Goal: Information Seeking & Learning: Understand process/instructions

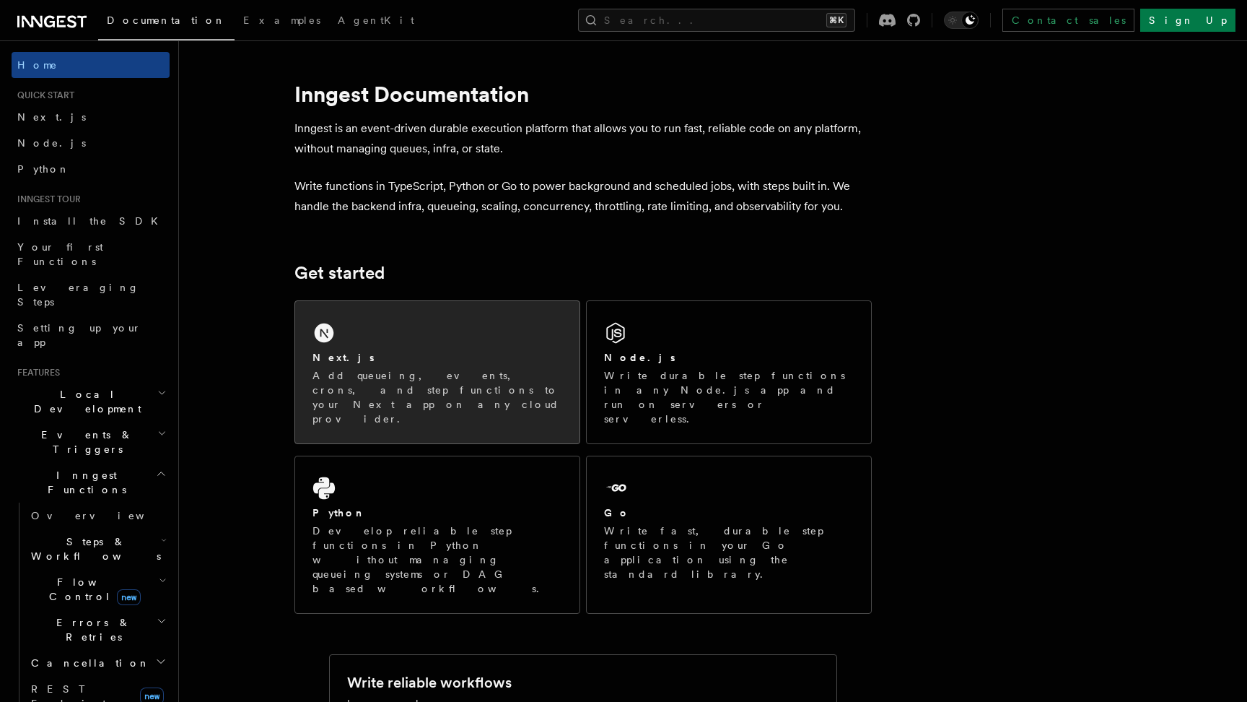
click at [422, 345] on div "Next.js Add queueing, events, crons, and step functions to your Next app on any…" at bounding box center [437, 372] width 284 height 142
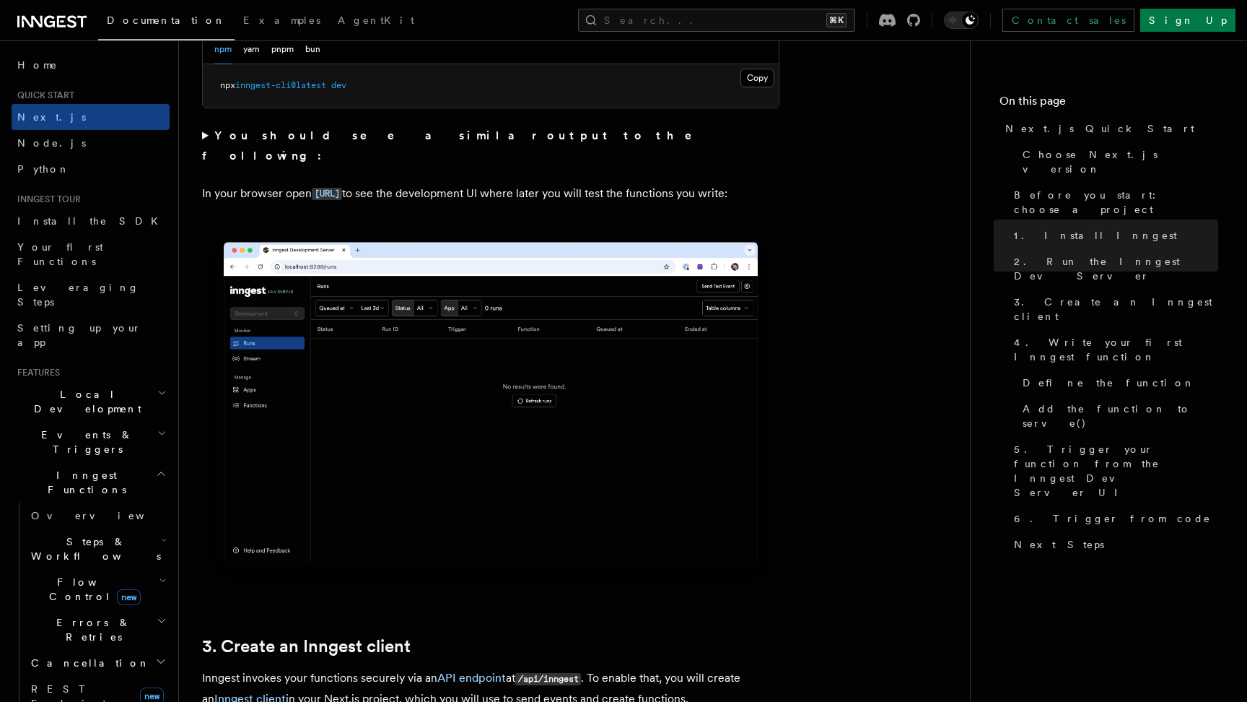
scroll to position [1132, 0]
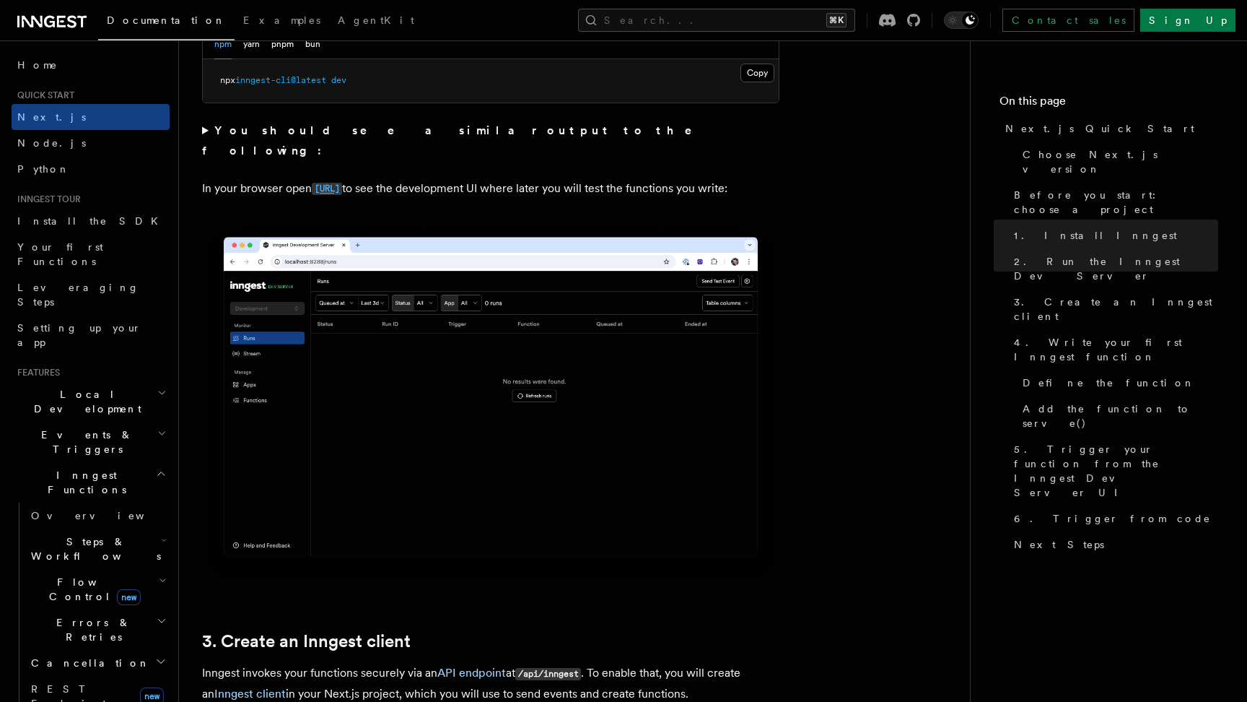
click at [342, 183] on code "http://localhost:8288" at bounding box center [327, 189] width 30 height 12
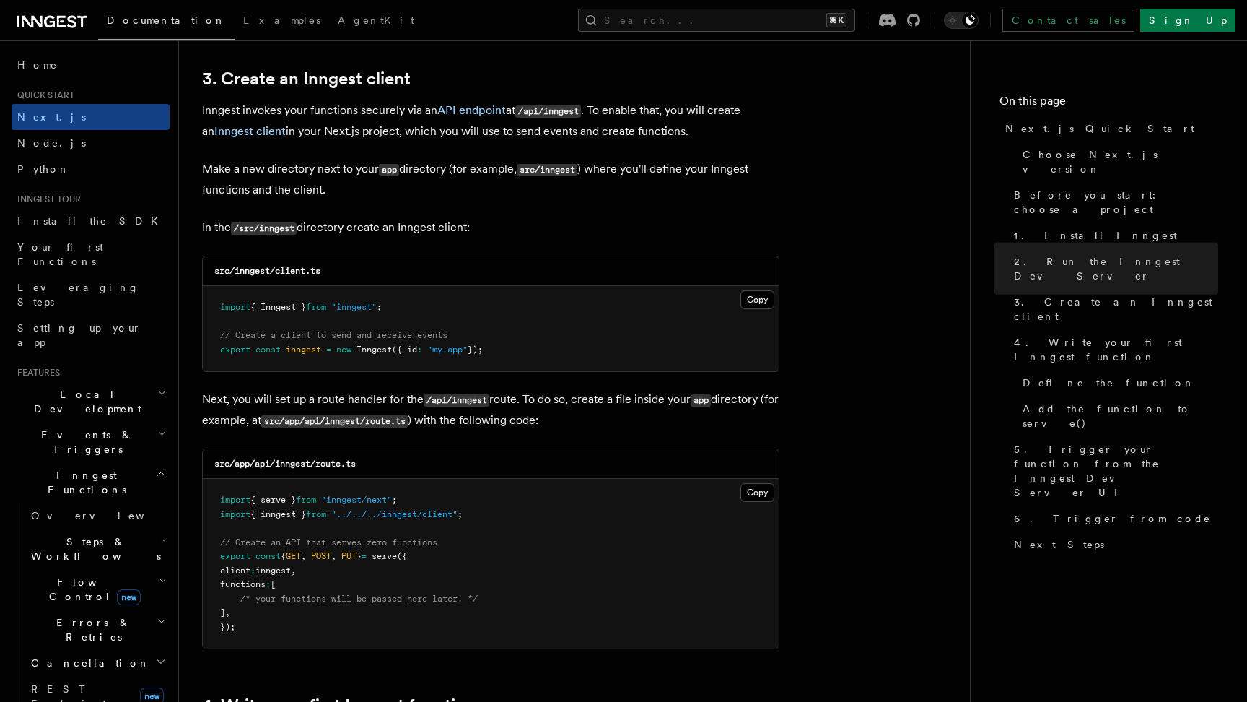
scroll to position [1702, 0]
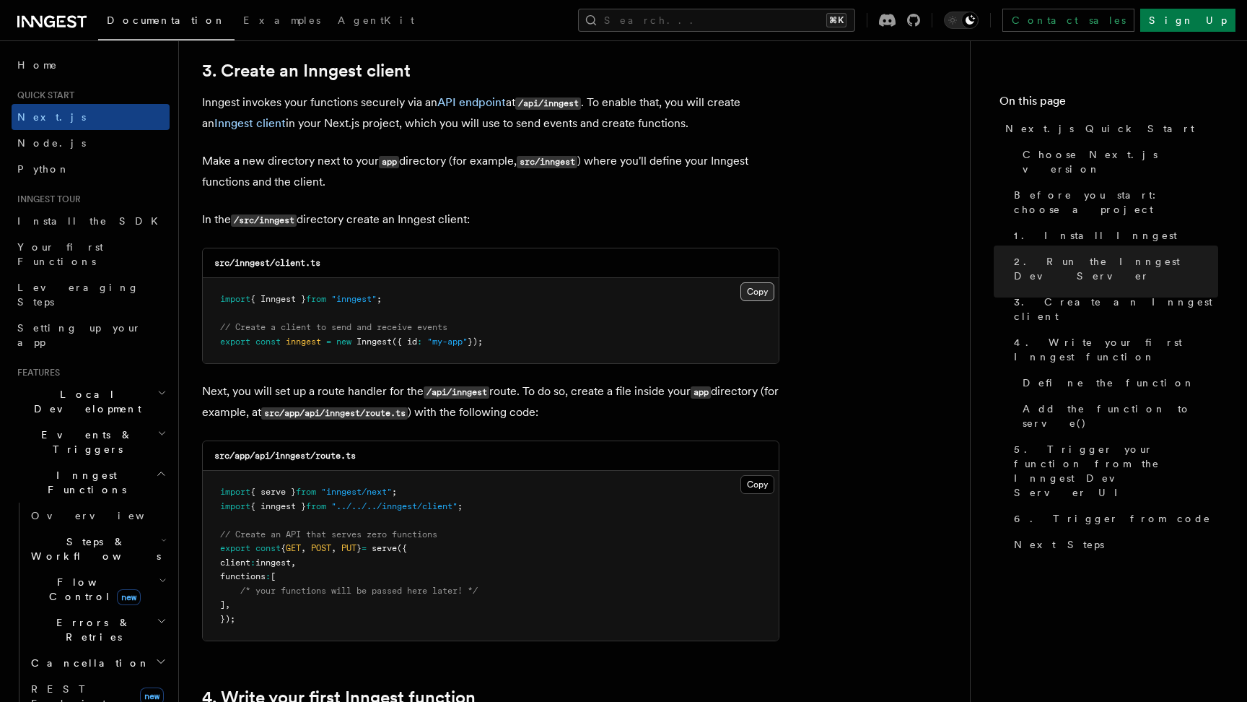
click at [763, 293] on button "Copy Copied" at bounding box center [758, 291] width 34 height 19
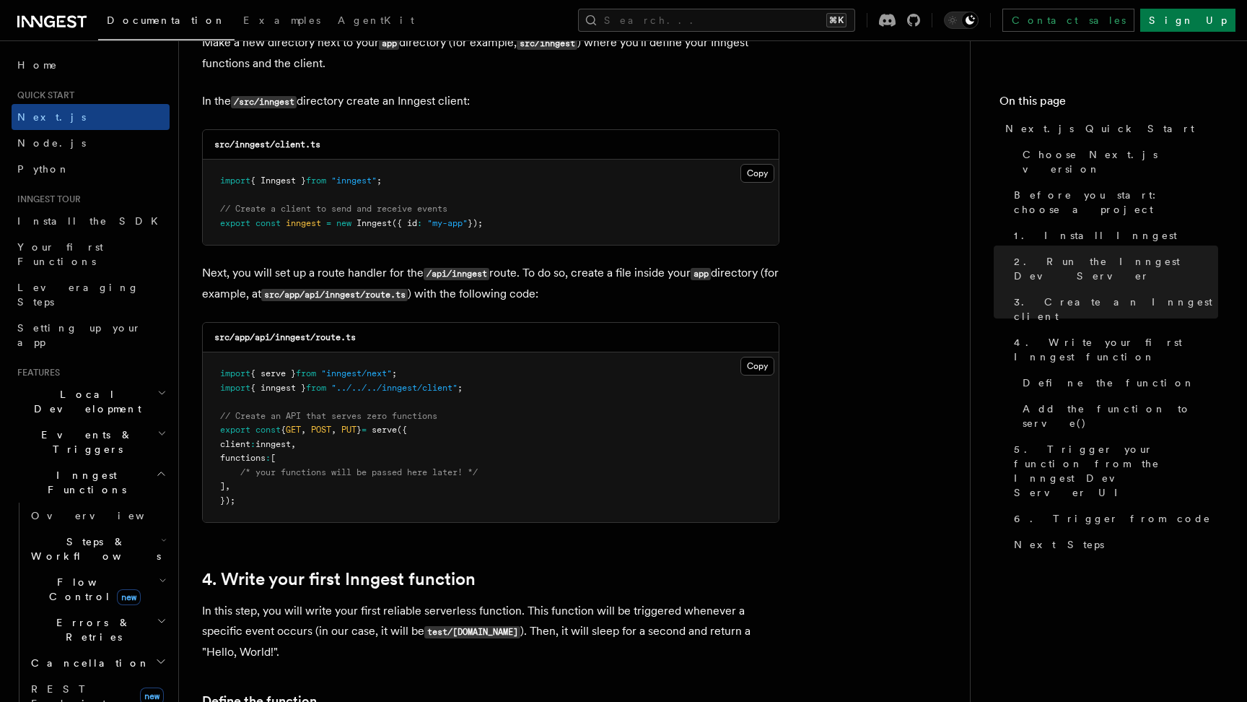
scroll to position [1844, 0]
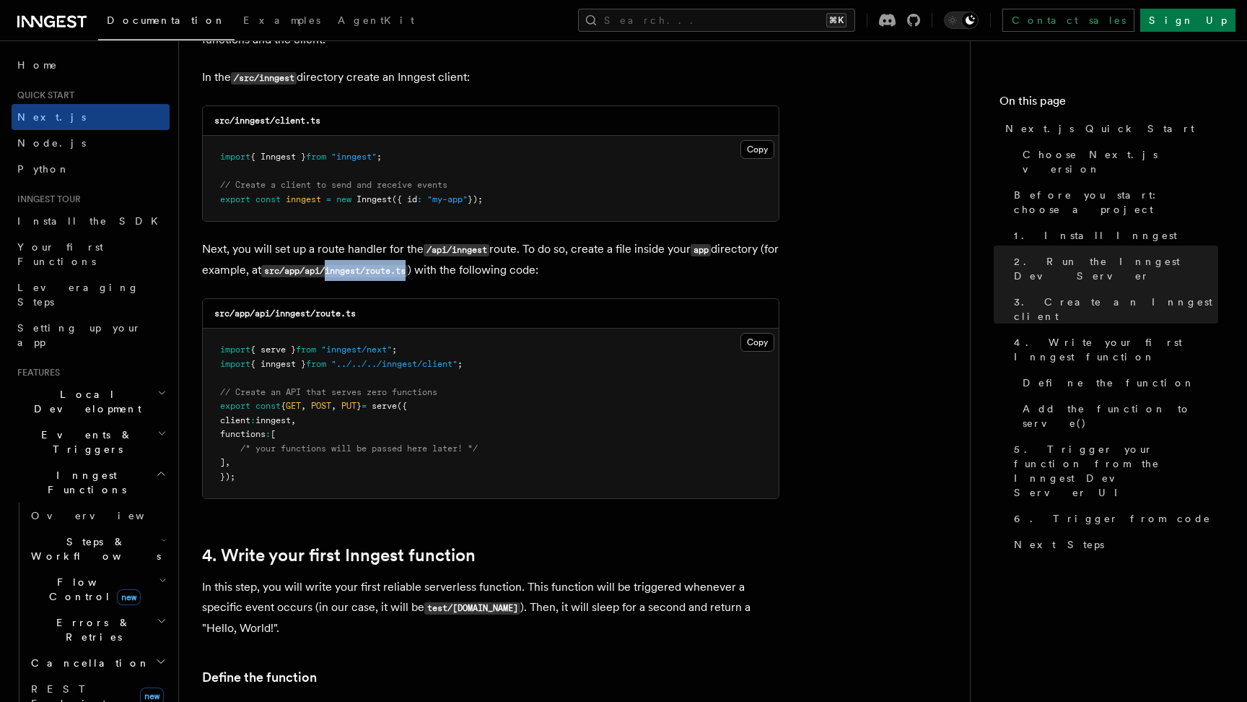
drag, startPoint x: 350, startPoint y: 274, endPoint x: 434, endPoint y: 275, distance: 83.8
click at [408, 275] on code "src/app/api/inngest/route.ts" at bounding box center [334, 271] width 147 height 12
copy code "inngest/route.ts"
click at [764, 349] on button "Copy Copied" at bounding box center [758, 342] width 34 height 19
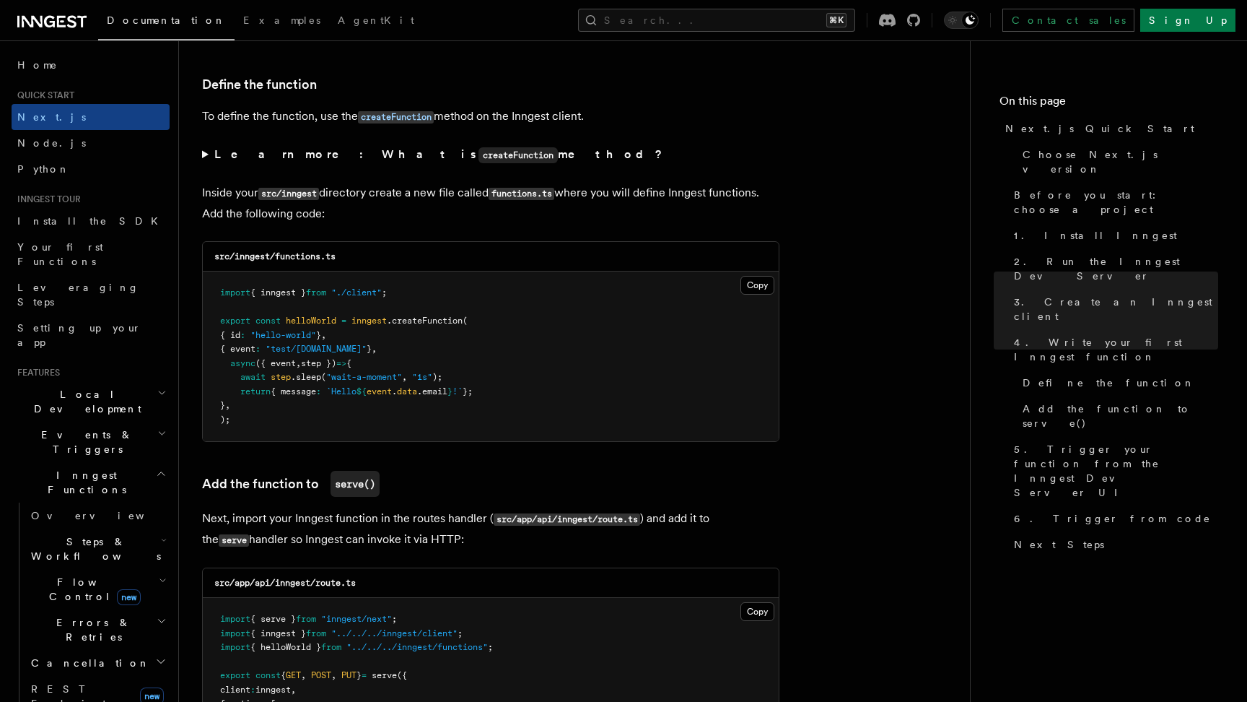
scroll to position [2449, 0]
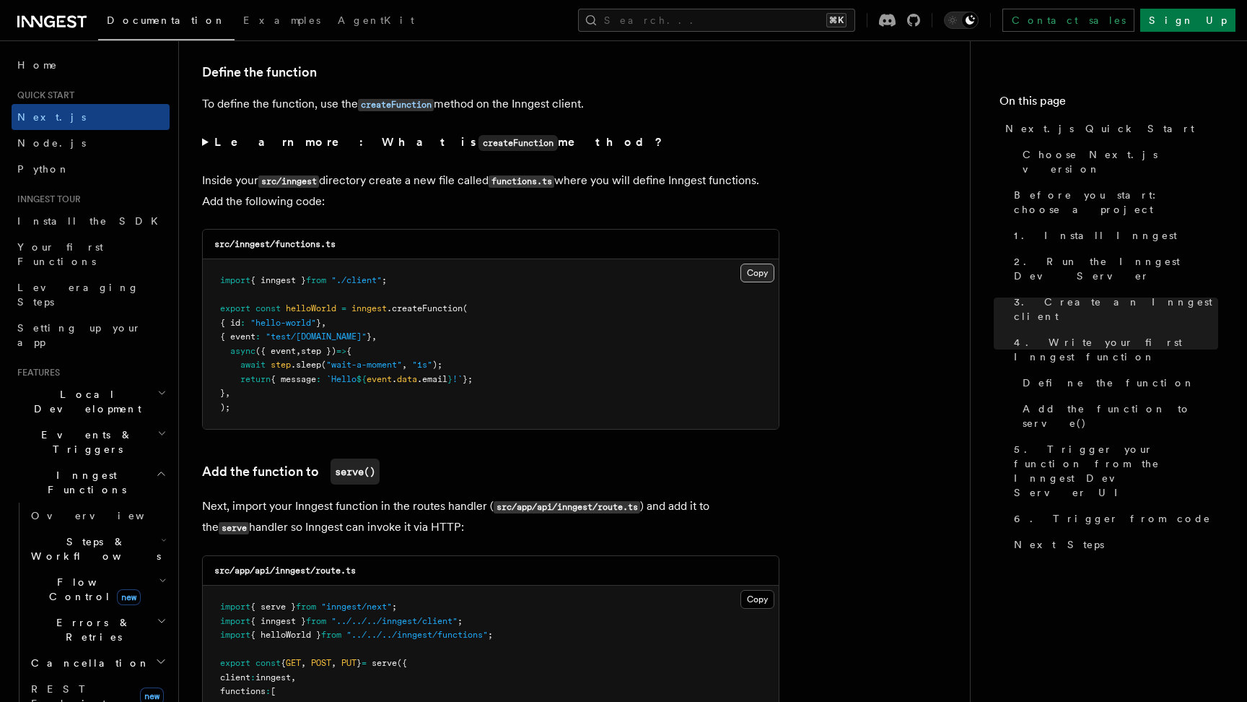
click at [763, 279] on button "Copy Copied" at bounding box center [758, 272] width 34 height 19
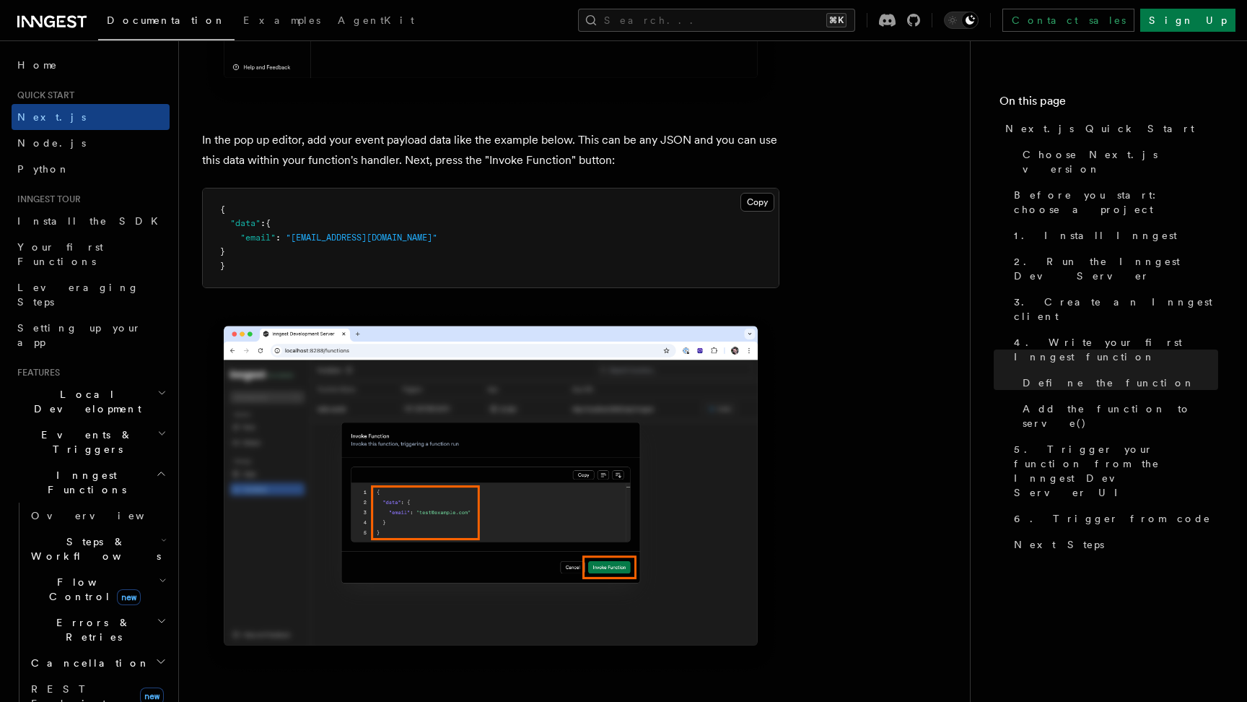
scroll to position [4277, 0]
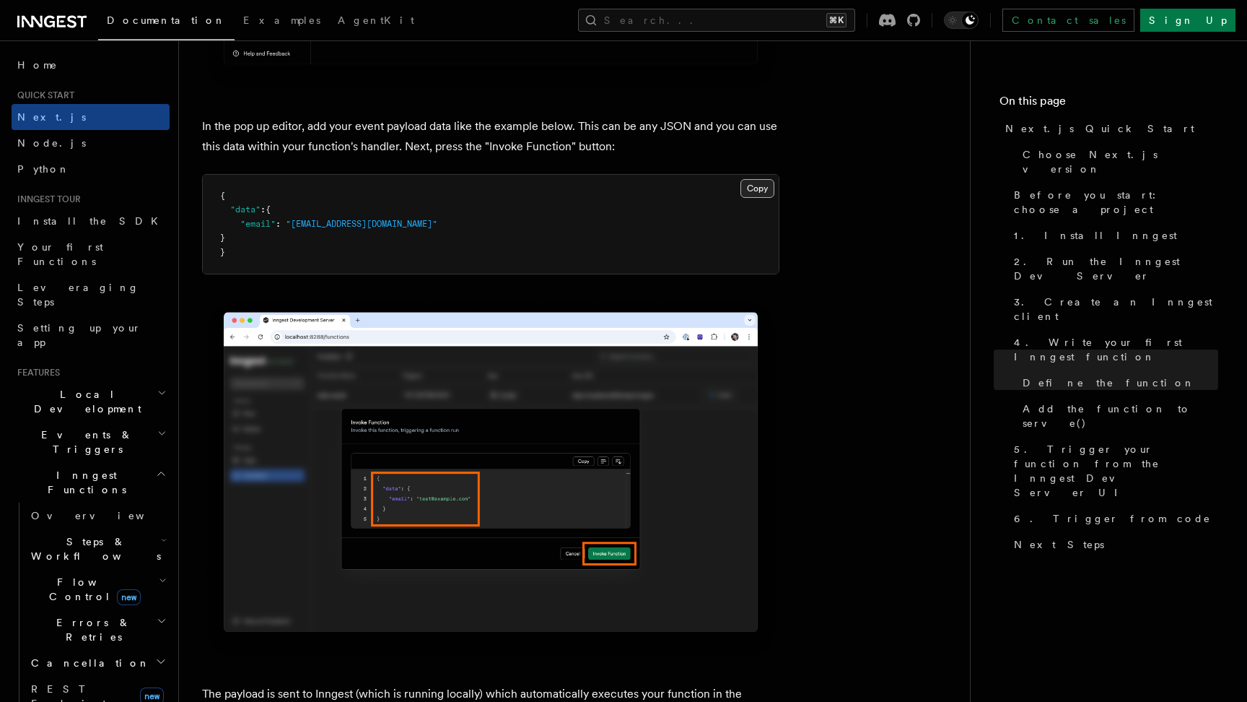
click at [758, 194] on button "Copy Copied" at bounding box center [758, 188] width 34 height 19
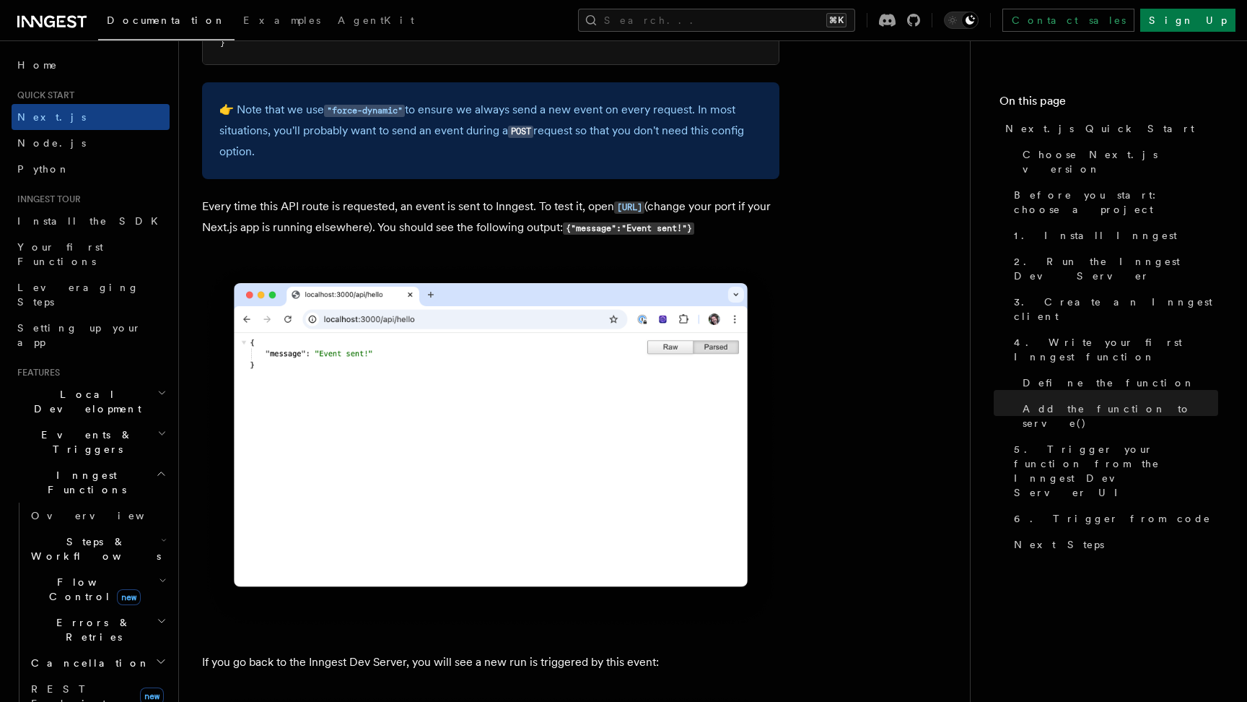
scroll to position [7936, 0]
